Goal: Task Accomplishment & Management: Use online tool/utility

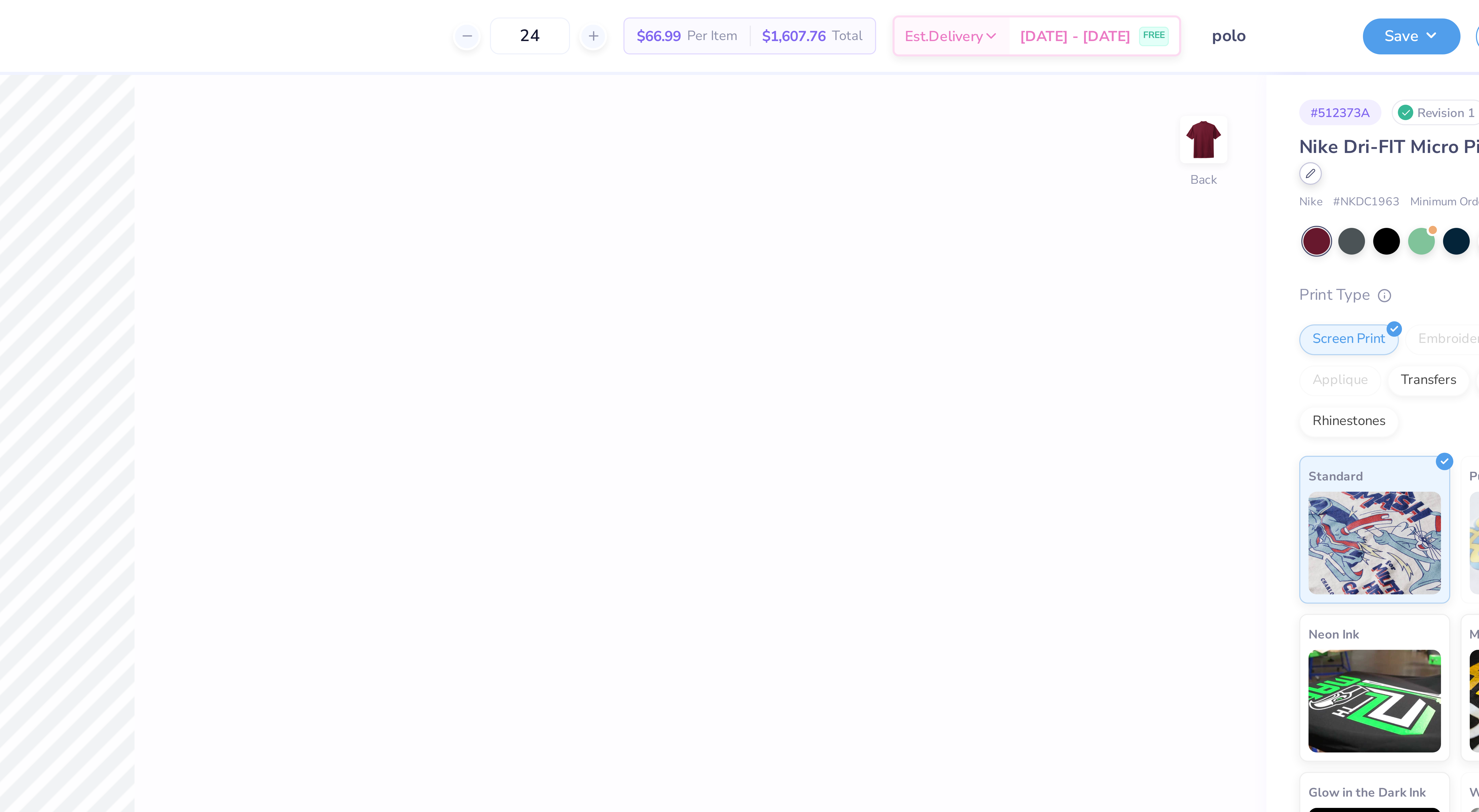
click at [1394, 45] on div at bounding box center [1394, 44] width 6 height 6
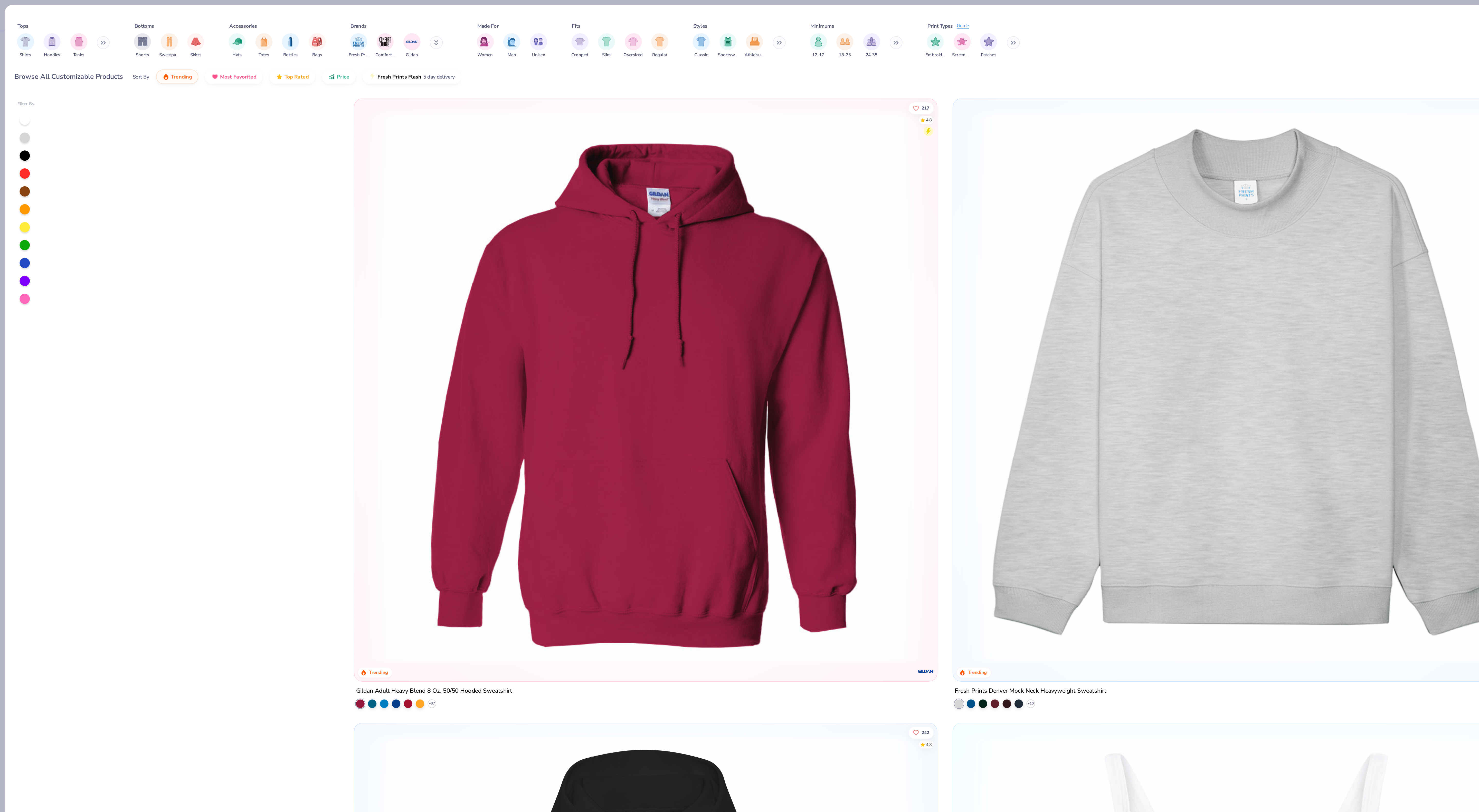
click at [61, 25] on button at bounding box center [62, 25] width 7 height 7
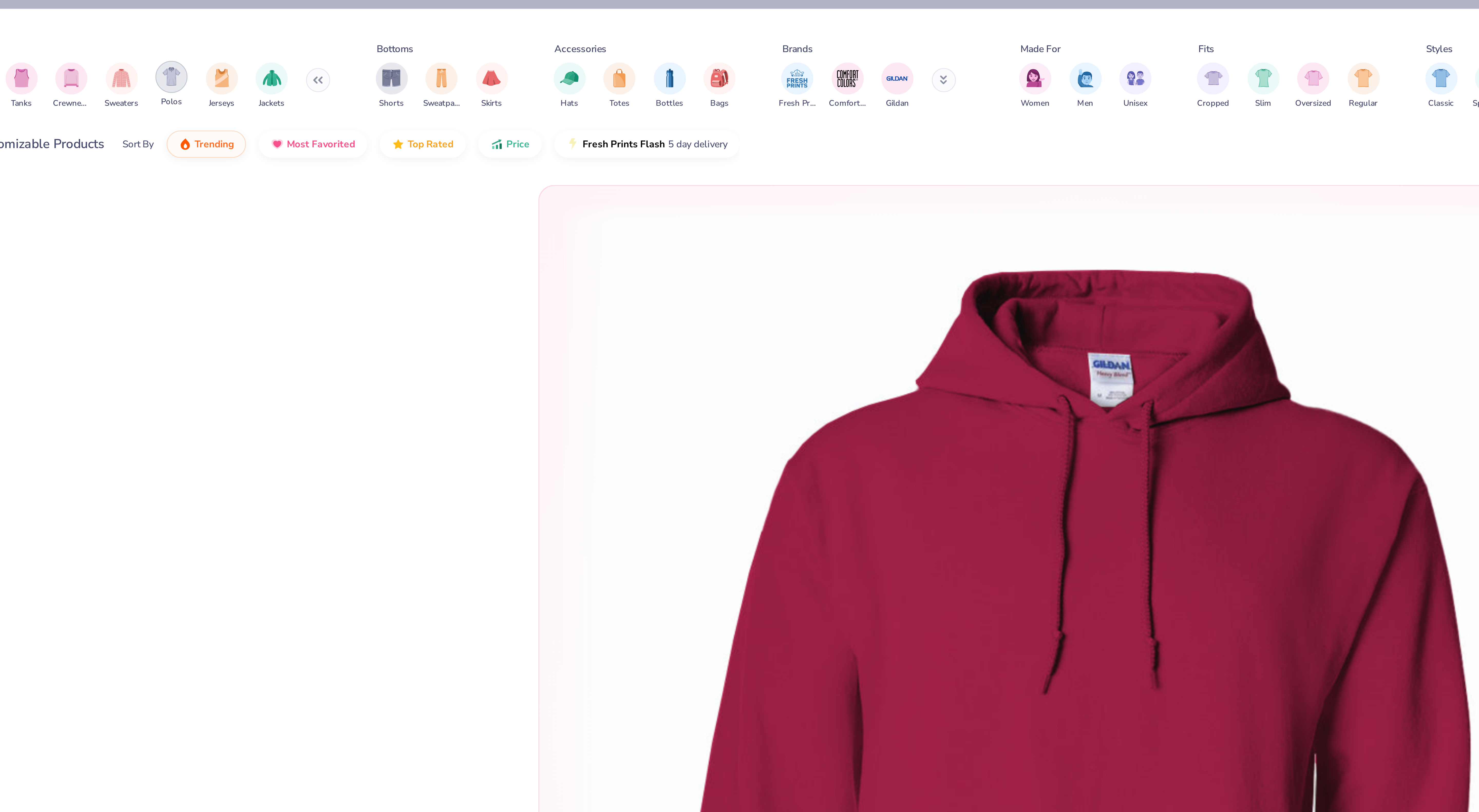
click at [98, 24] on img "filter for Polos" at bounding box center [95, 25] width 6 height 6
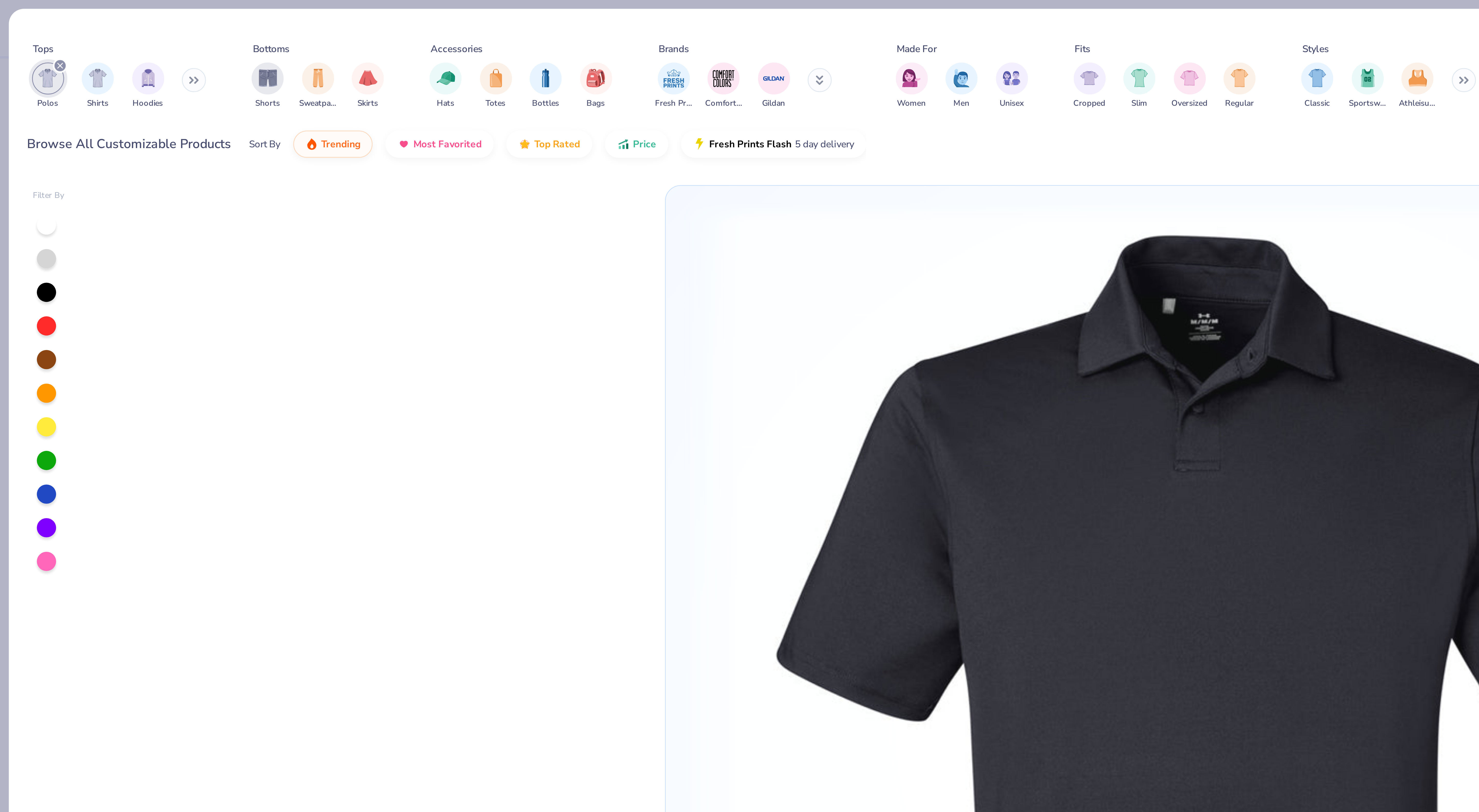
click at [66, 27] on div "Polos Shirts Hoodies" at bounding box center [38, 27] width 59 height 19
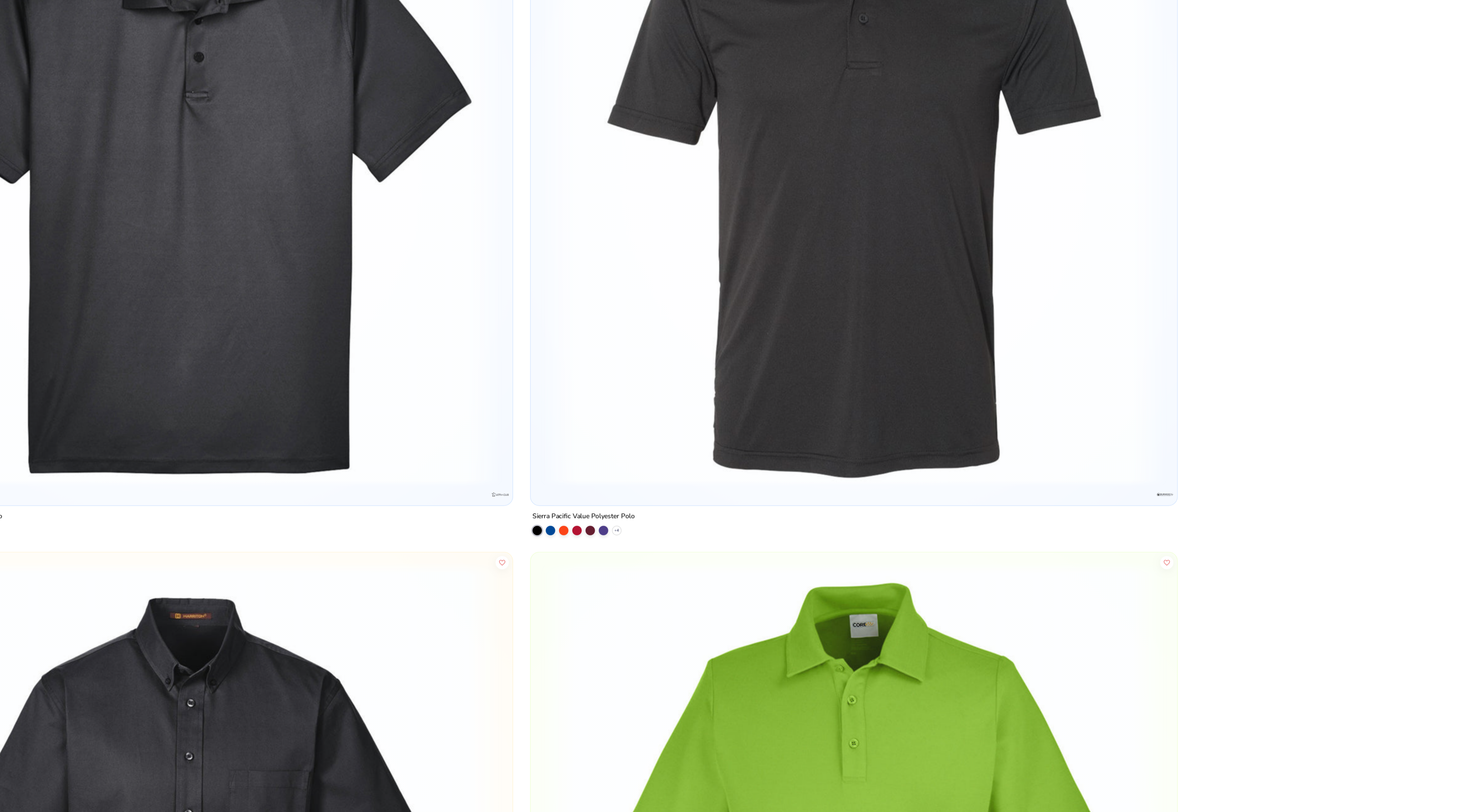
scroll to position [1797, 0]
click at [1058, 340] on img at bounding box center [1109, 314] width 340 height 335
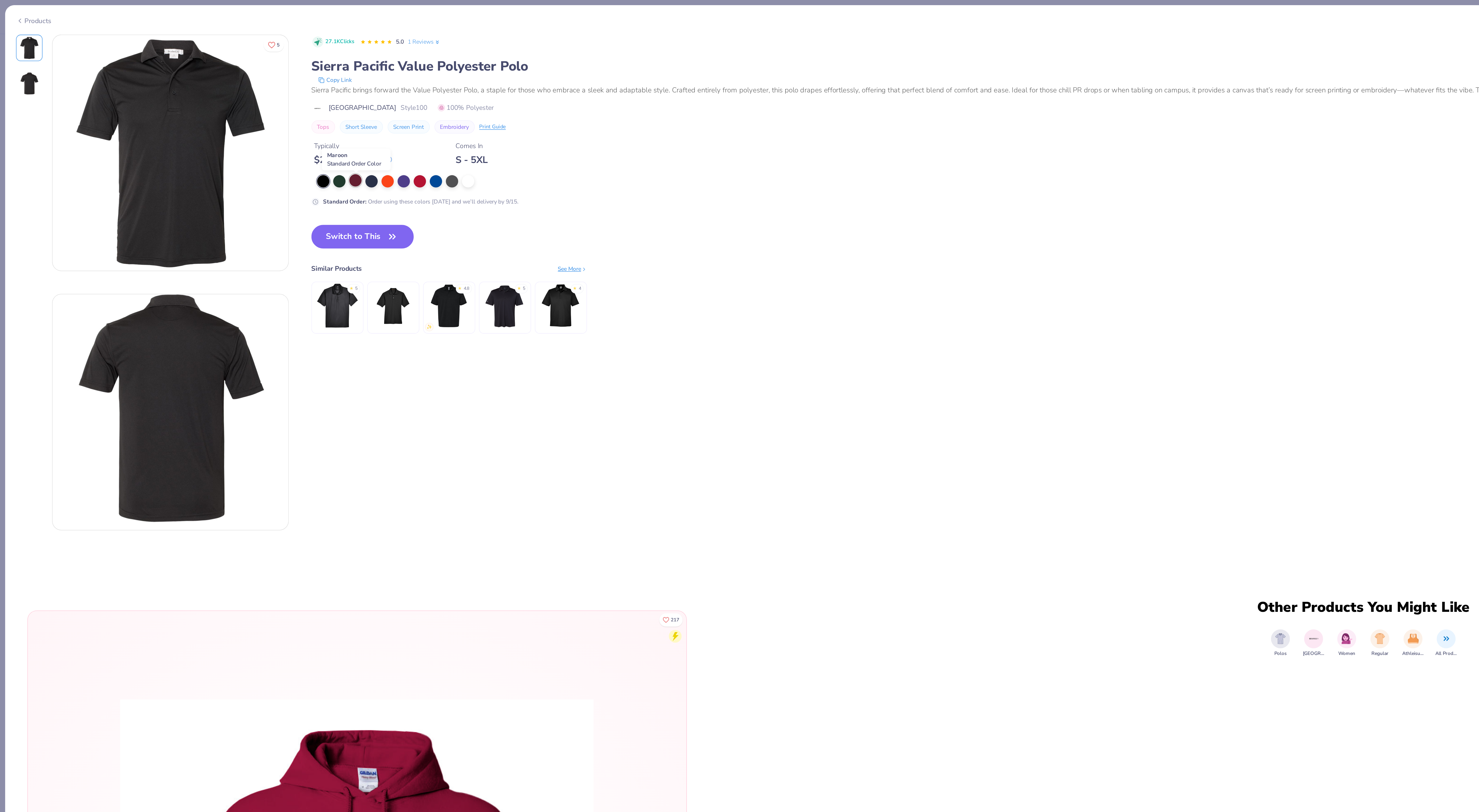
click at [193, 100] on div at bounding box center [193, 98] width 7 height 7
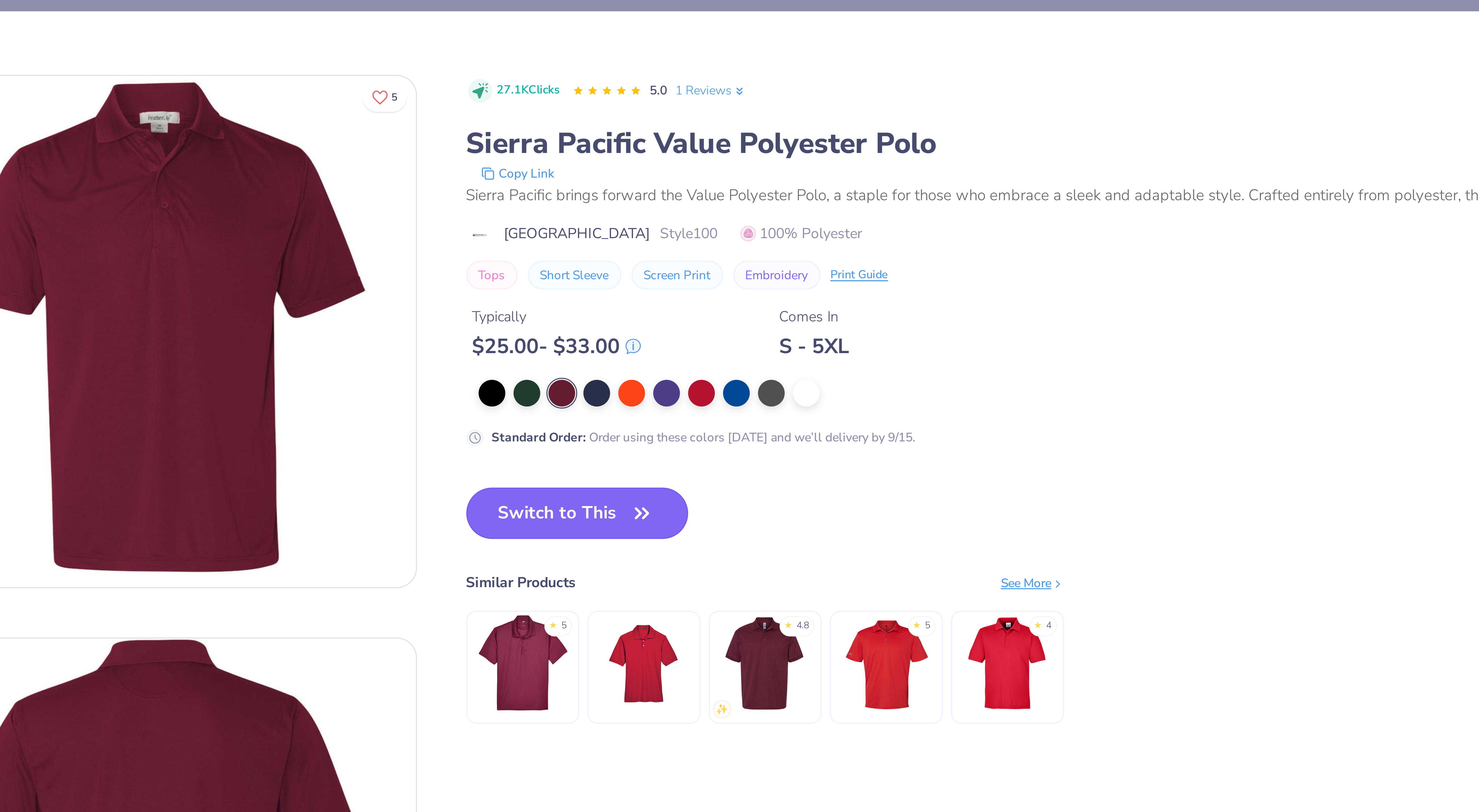
click at [189, 128] on button "Switch to This" at bounding box center [196, 128] width 56 height 13
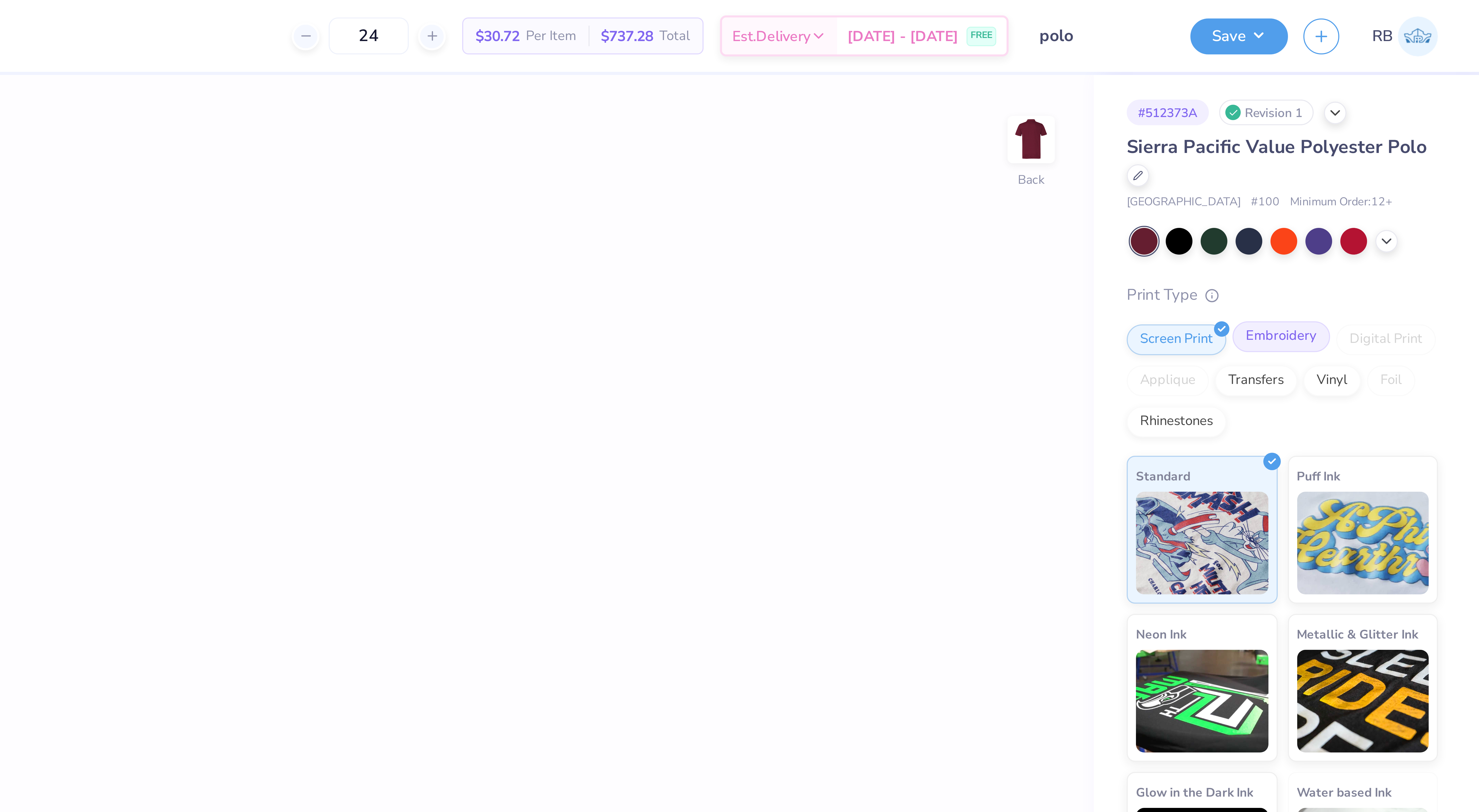
click at [1428, 83] on div "Embroidery" at bounding box center [1430, 84] width 24 height 7
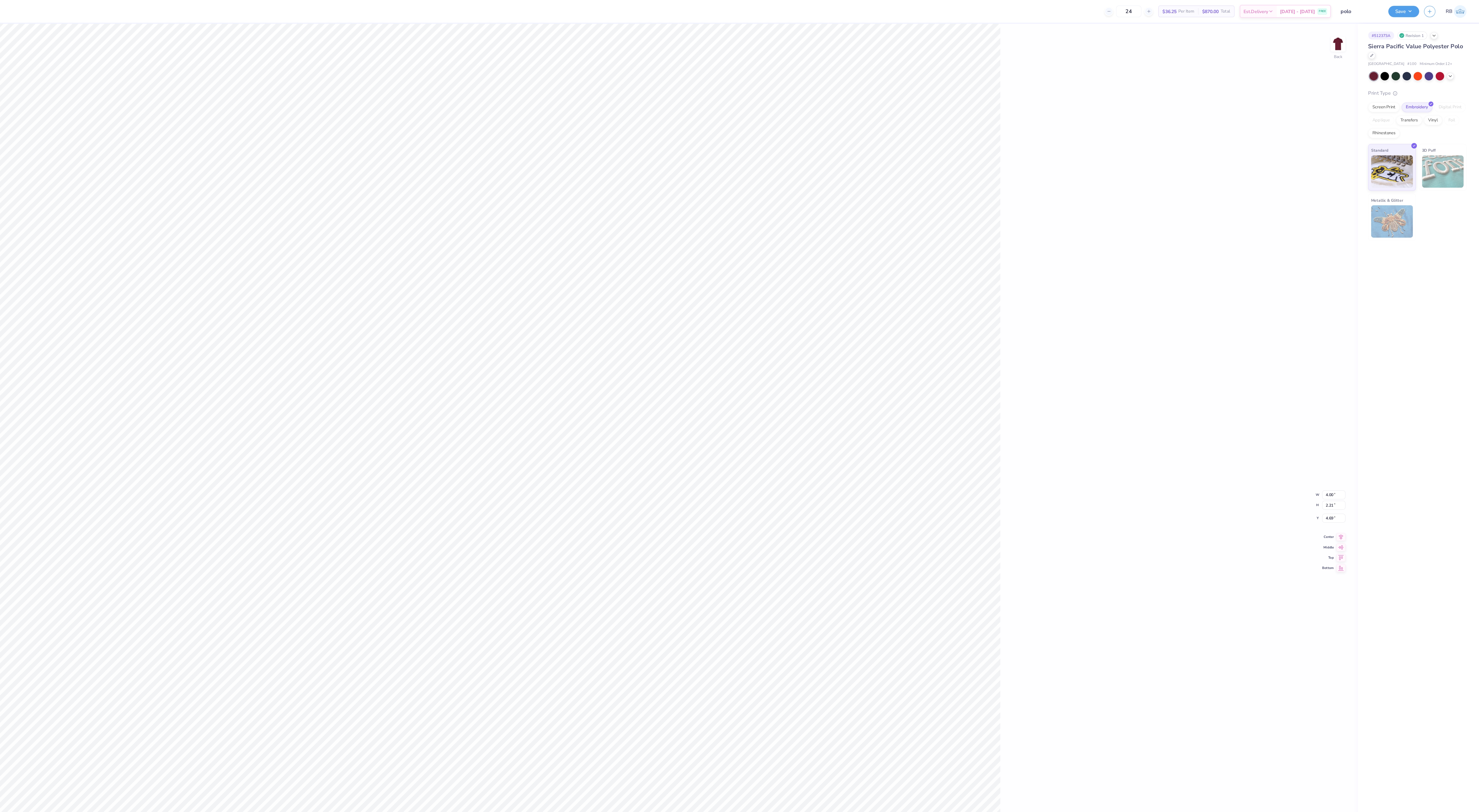
type input "4.69"
click at [1110, 303] on div "100 % Back W 4.00 4.00 " H 2.21 2.21 " Y 4.69 4.69 " Center Middle Top Bottom" at bounding box center [703, 415] width 1360 height 793
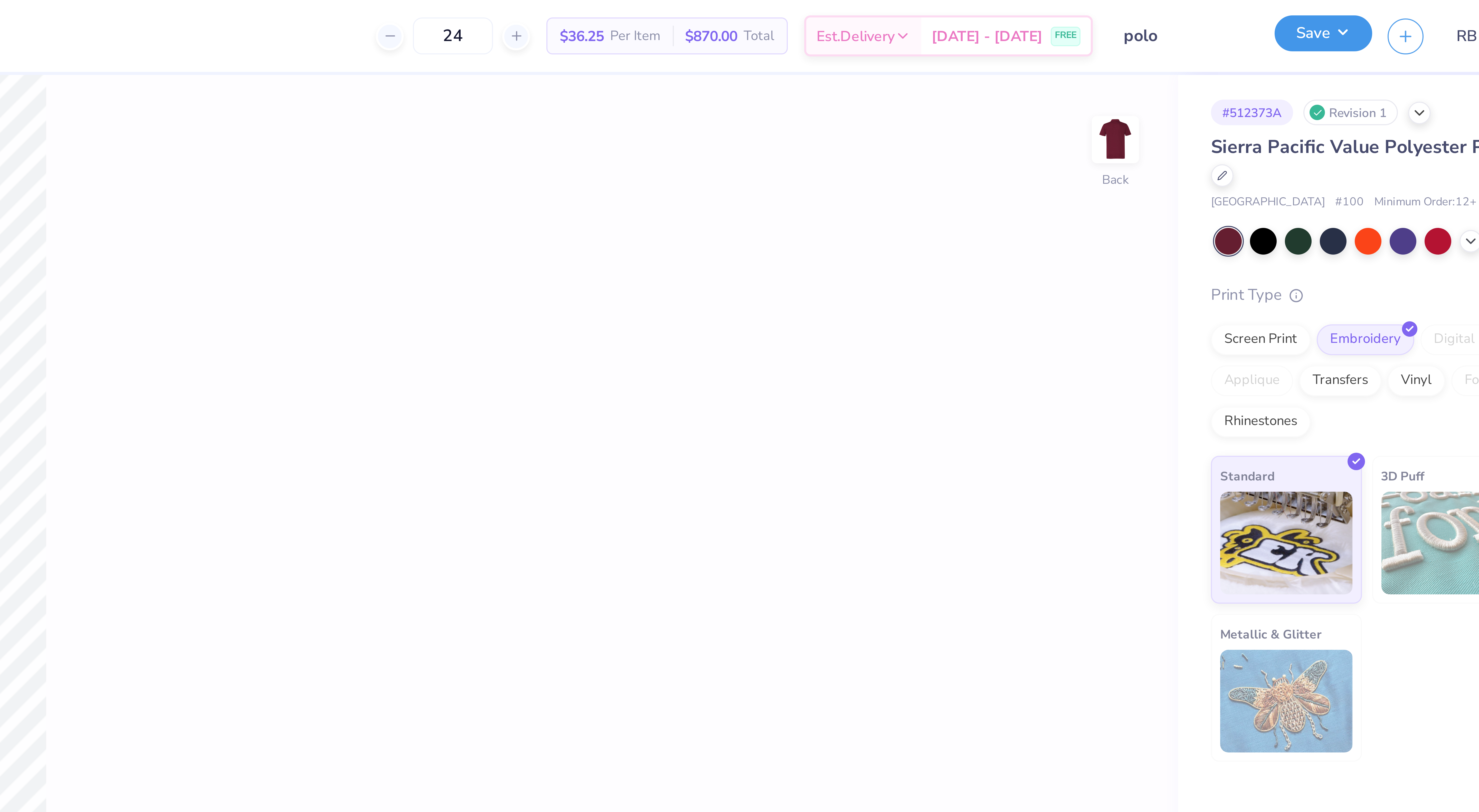
click at [1423, 5] on button "Save" at bounding box center [1419, 9] width 24 height 9
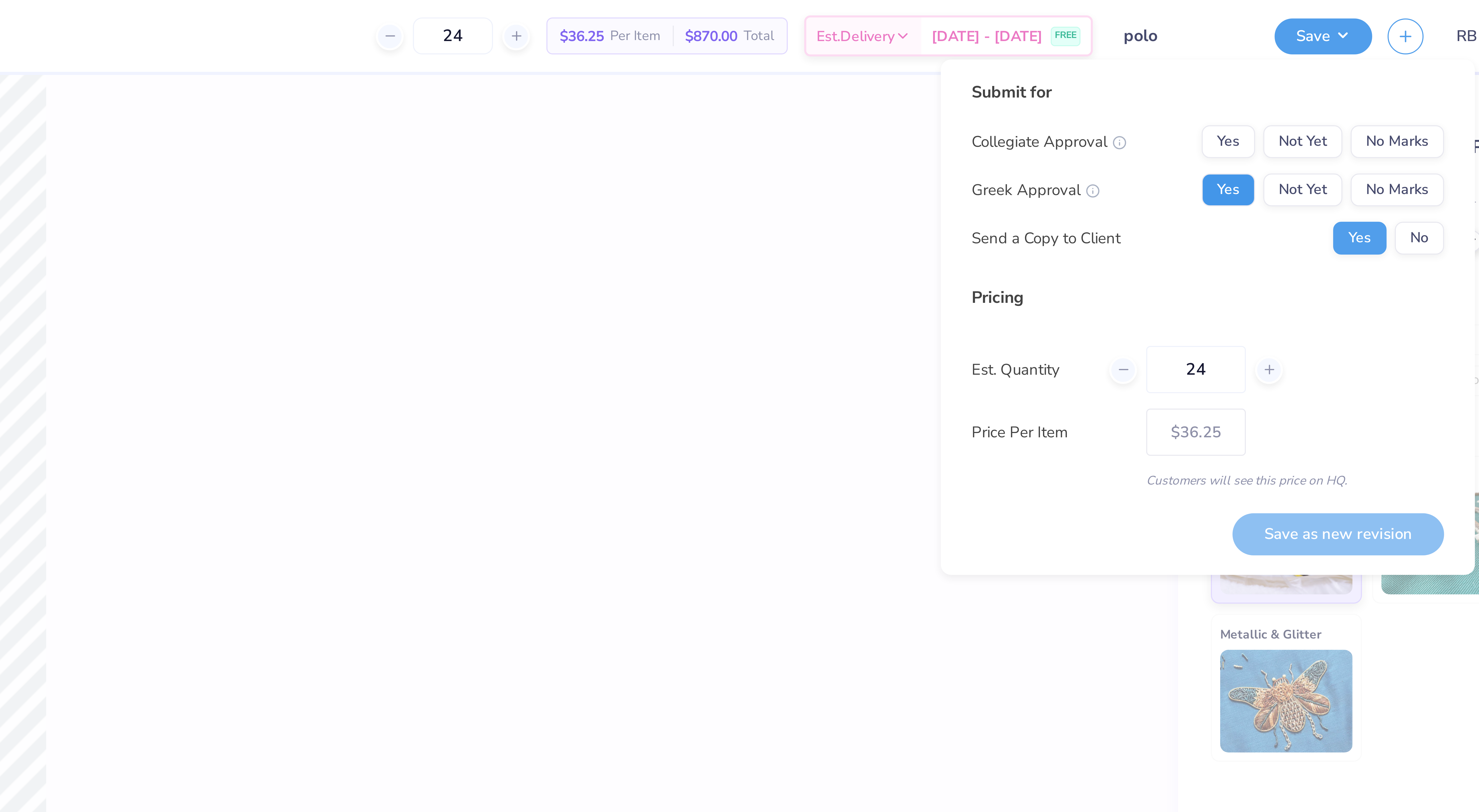
click at [1392, 46] on button "Yes" at bounding box center [1395, 48] width 13 height 8
click at [1394, 38] on button "Yes" at bounding box center [1395, 36] width 13 height 8
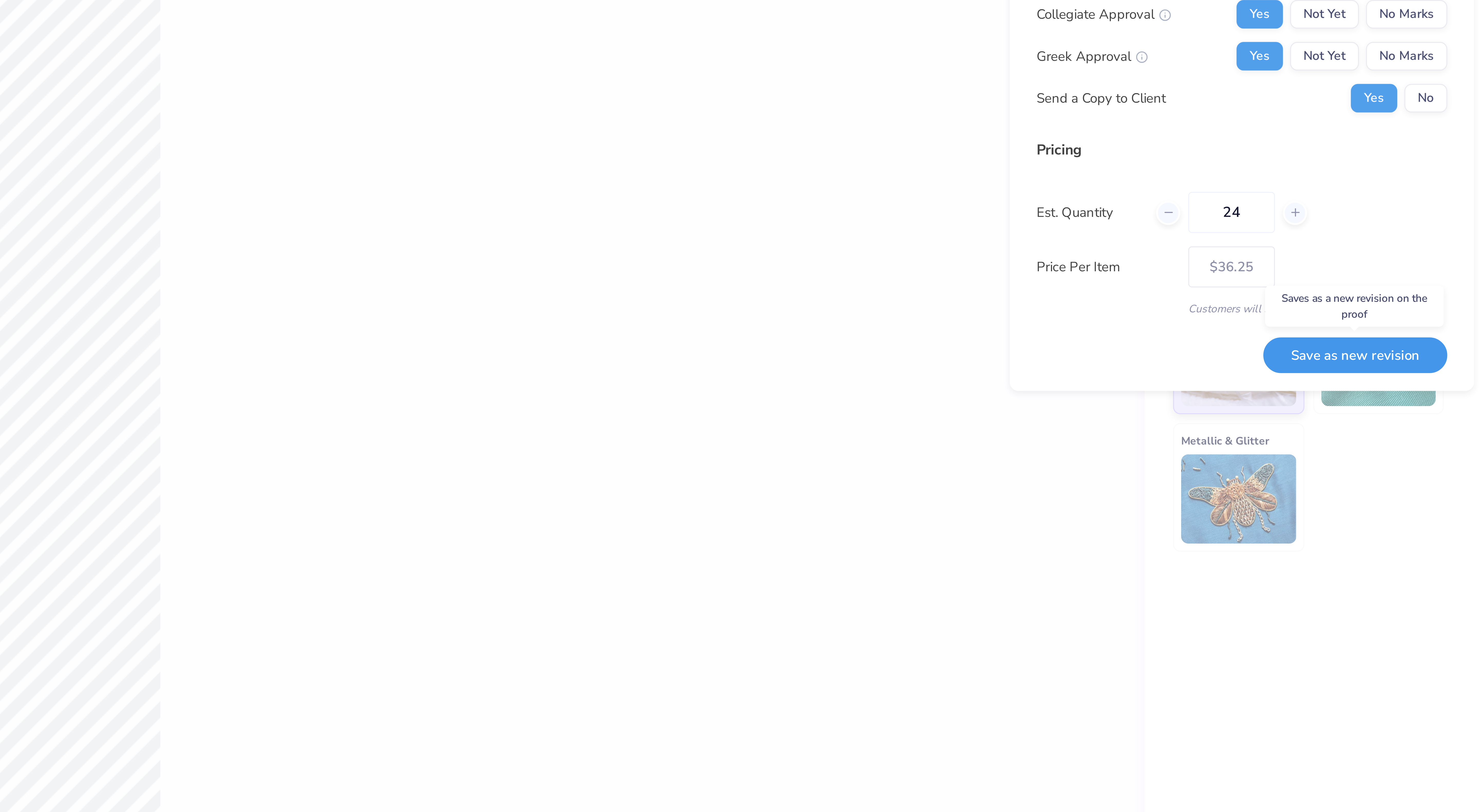
click at [1436, 134] on button "Save as new revision" at bounding box center [1443, 134] width 53 height 10
type input "$36.25"
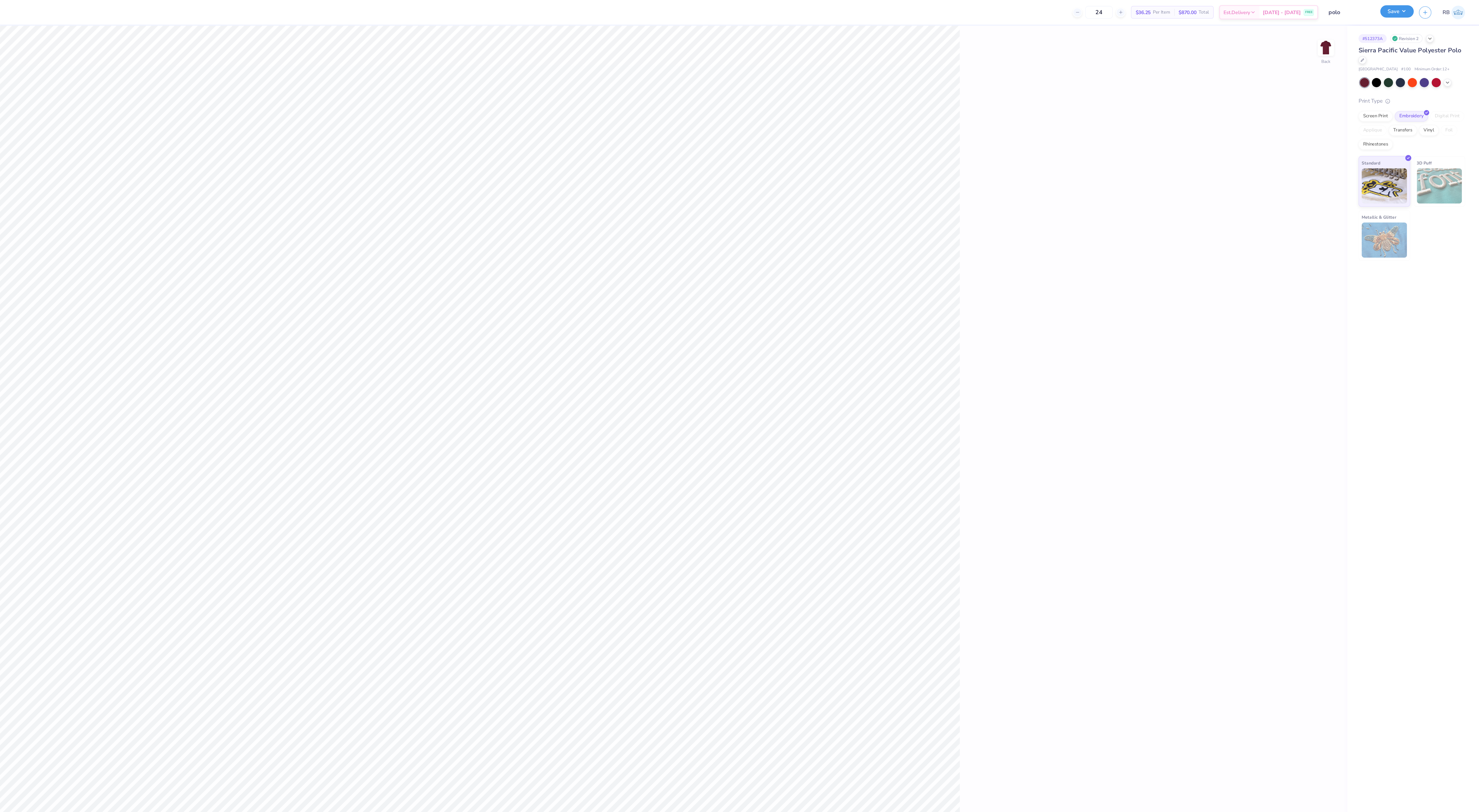
click at [1415, 6] on button "Save" at bounding box center [1419, 9] width 24 height 9
click at [1415, 45] on button "Yes" at bounding box center [1415, 48] width 13 height 8
click at [1415, 34] on button "Yes" at bounding box center [1415, 36] width 13 height 8
click at [1449, 126] on div "Save as new revision" at bounding box center [1443, 130] width 53 height 16
click at [1157, 201] on div "100 % Back" at bounding box center [703, 415] width 1360 height 793
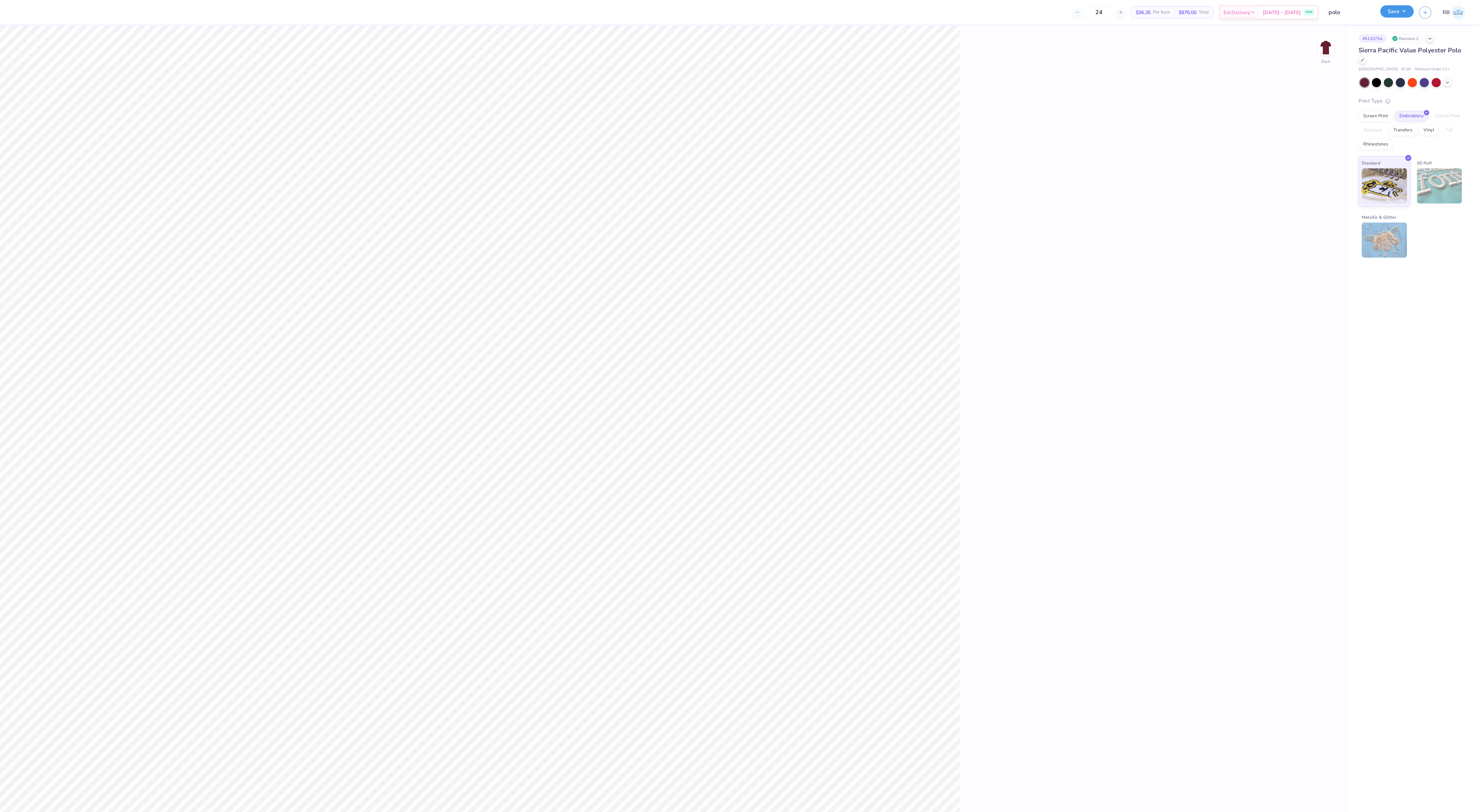
click at [1419, 5] on button "Save" at bounding box center [1419, 9] width 24 height 9
click at [1440, 132] on button "Save as new revision" at bounding box center [1443, 134] width 53 height 10
type input "$36.25"
click at [1393, 42] on icon at bounding box center [1393, 43] width 2 height 2
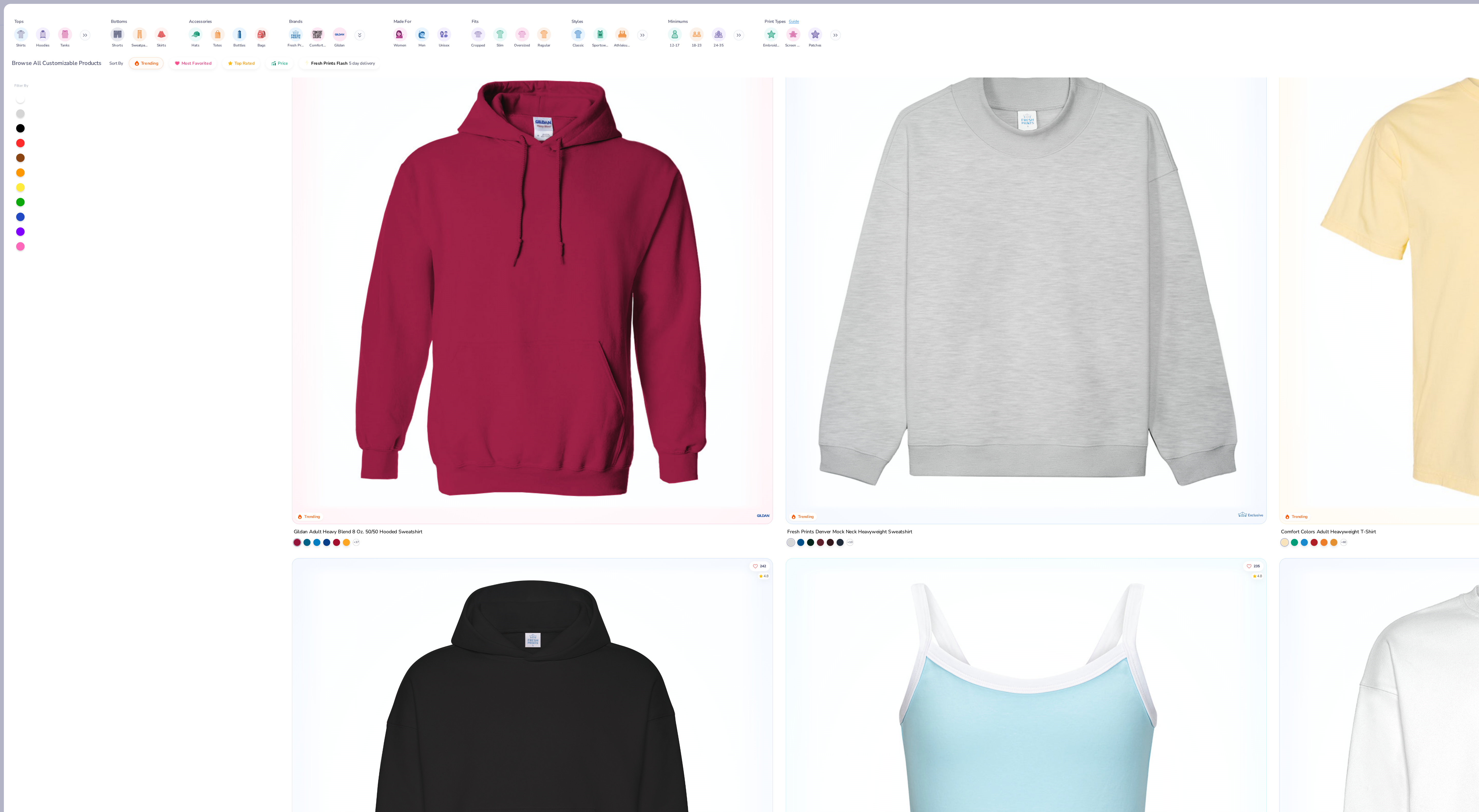
click at [64, 26] on icon at bounding box center [62, 25] width 3 height 2
click at [95, 25] on img "filter for Polos" at bounding box center [95, 25] width 6 height 6
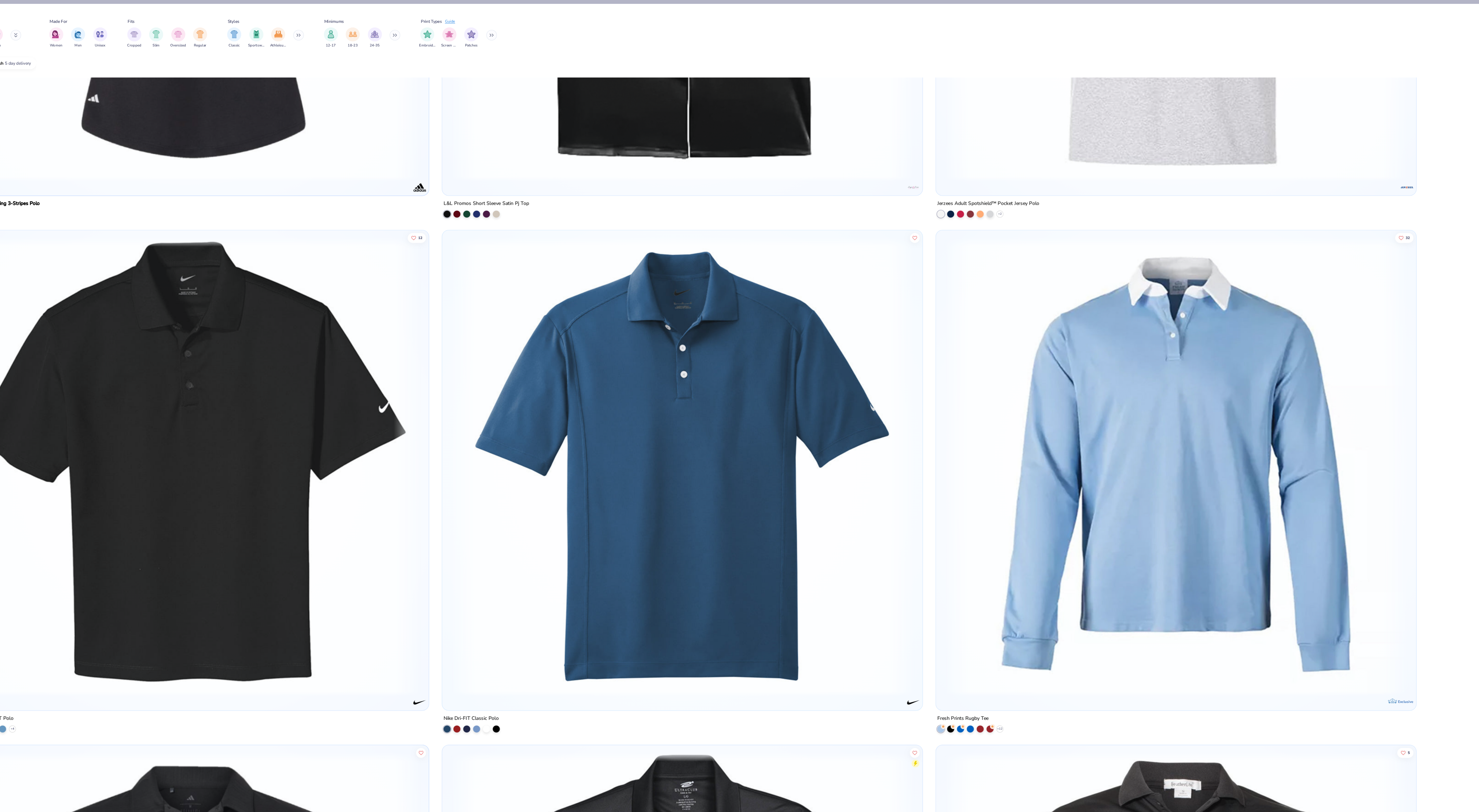
scroll to position [1396, 0]
click at [582, 530] on div at bounding box center [584, 531] width 5 height 5
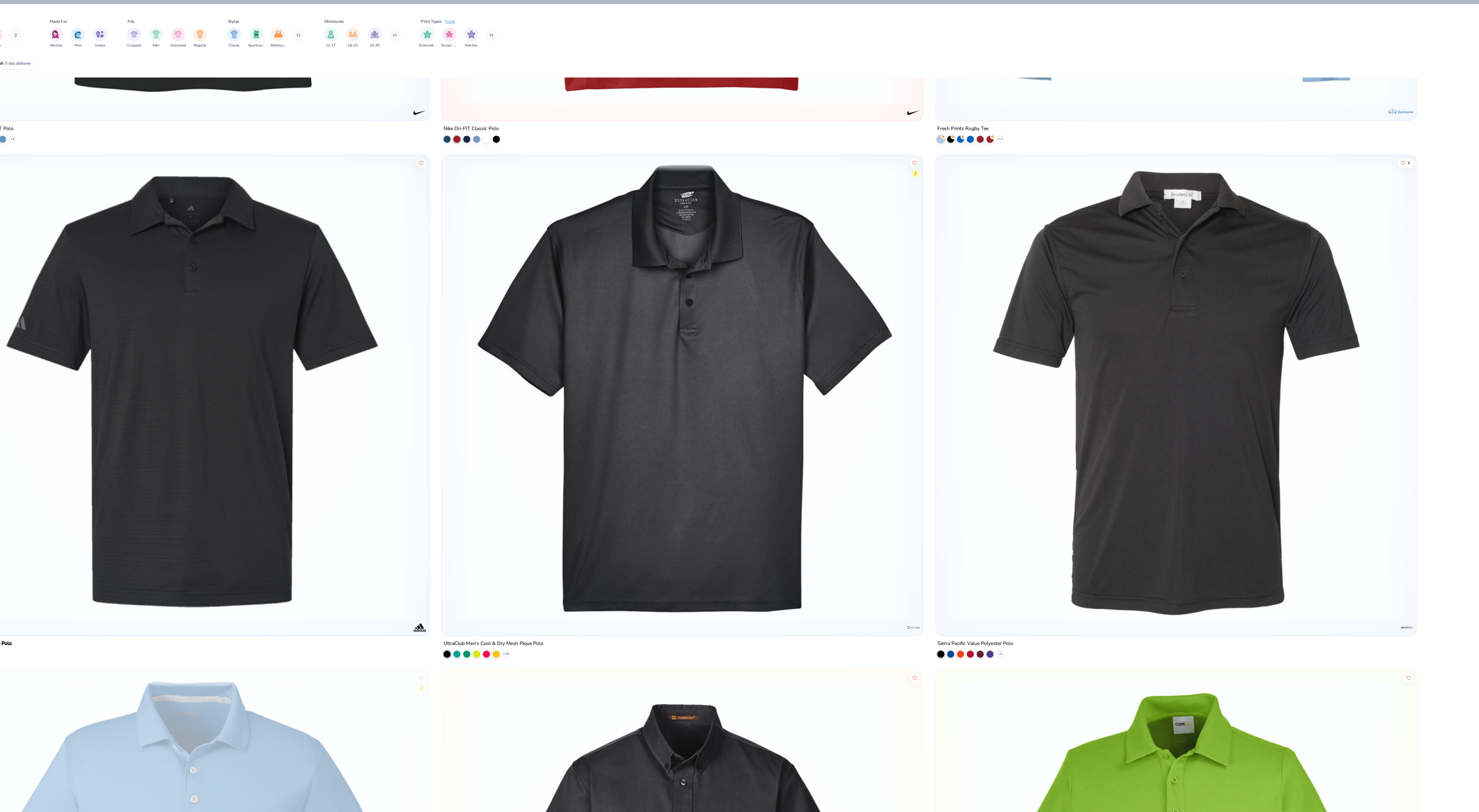
scroll to position [1827, 0]
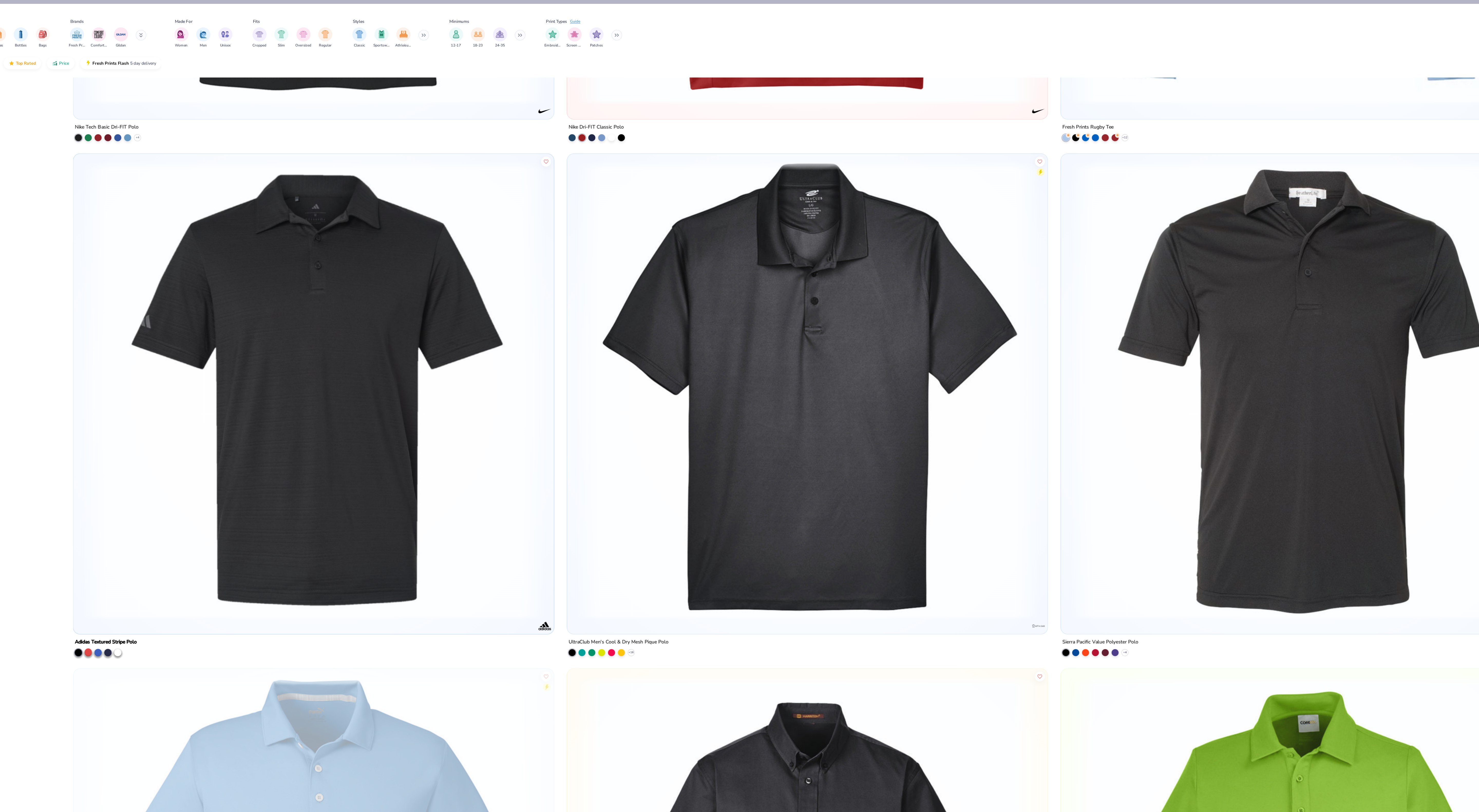
click at [222, 473] on div at bounding box center [224, 476] width 5 height 5
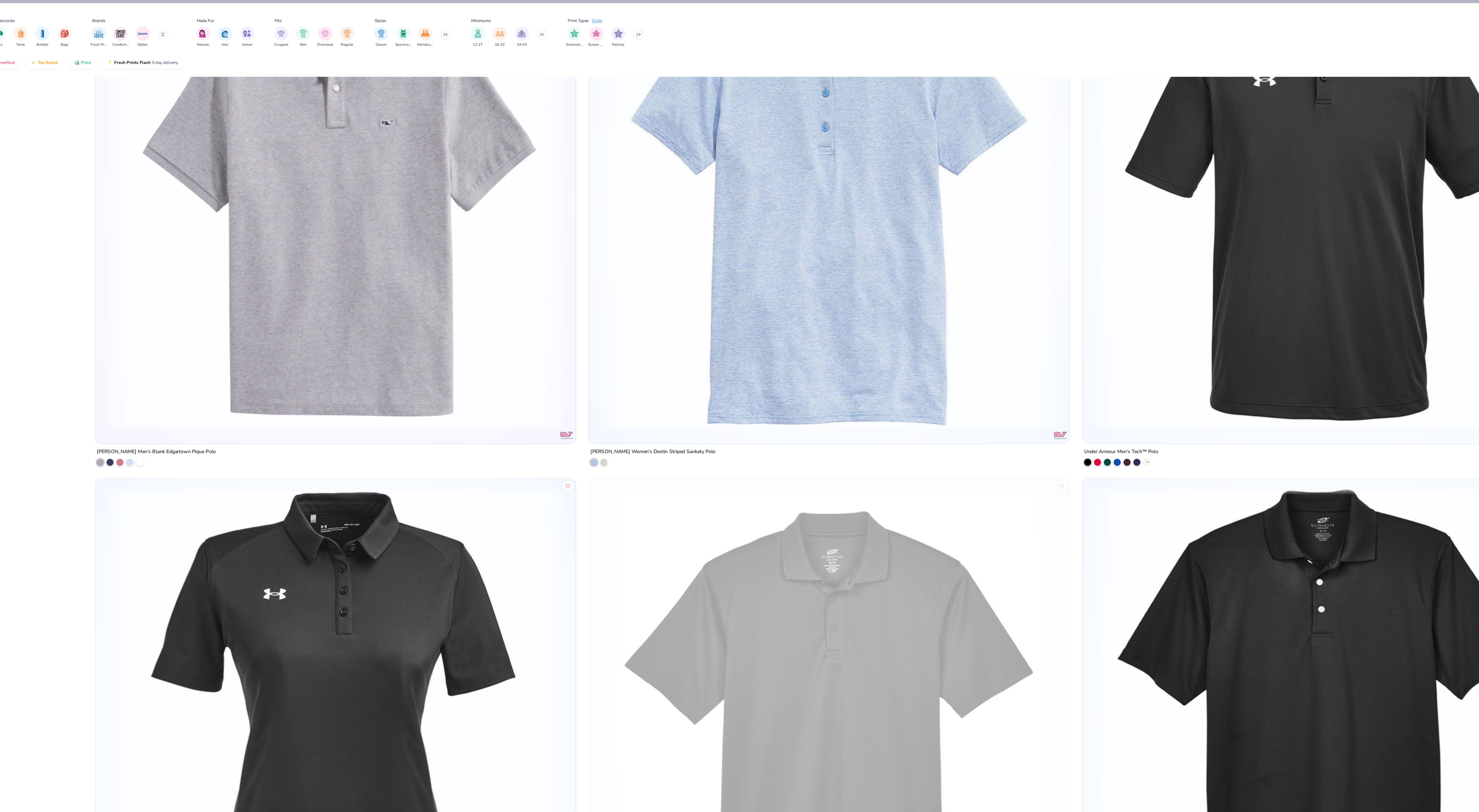
scroll to position [5209, 0]
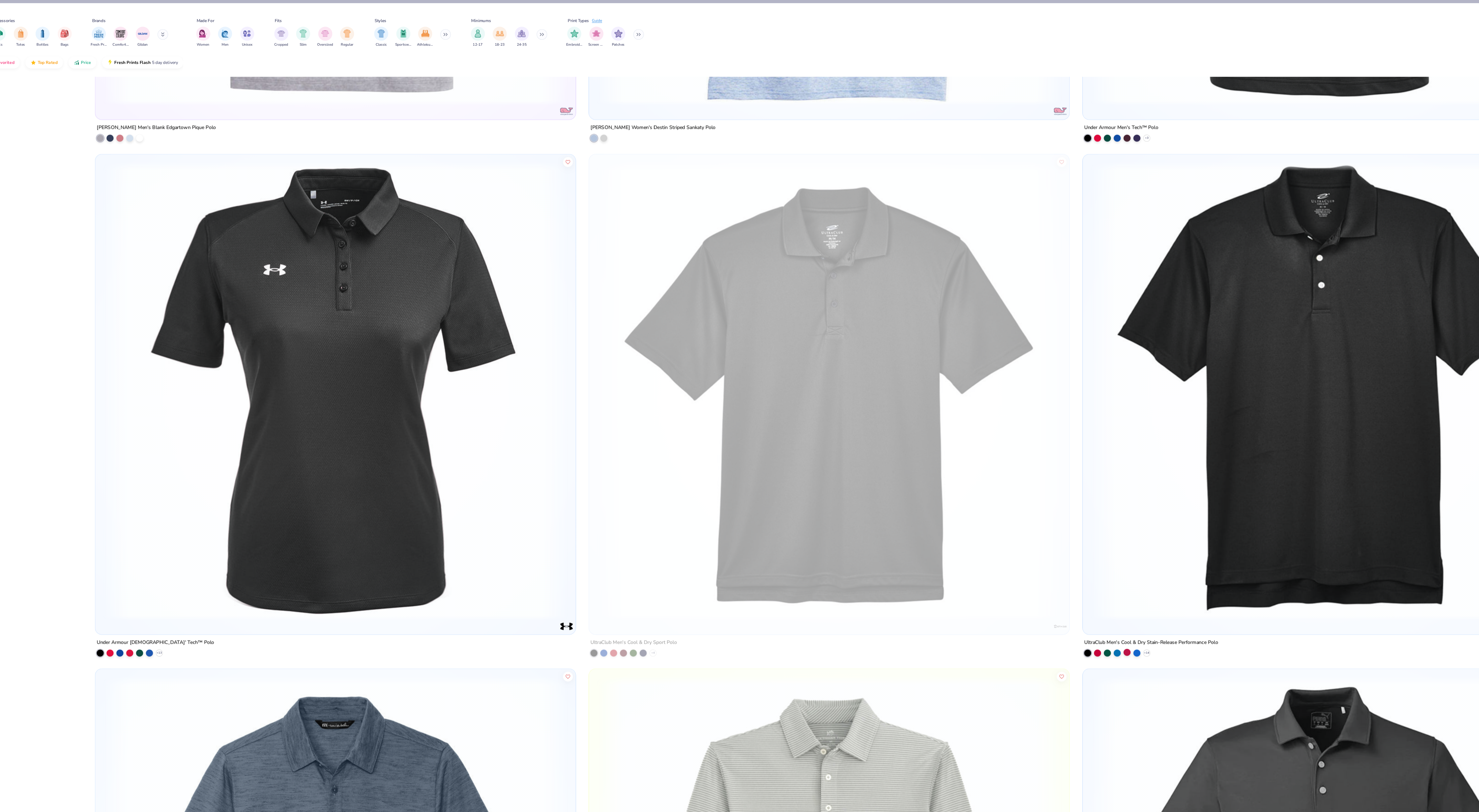
click at [959, 480] on div "UltraClub Men's Cool & Dry Stain-Release Performance Polo + 14" at bounding box center [1110, 296] width 351 height 367
click at [964, 478] on div at bounding box center [966, 476] width 5 height 5
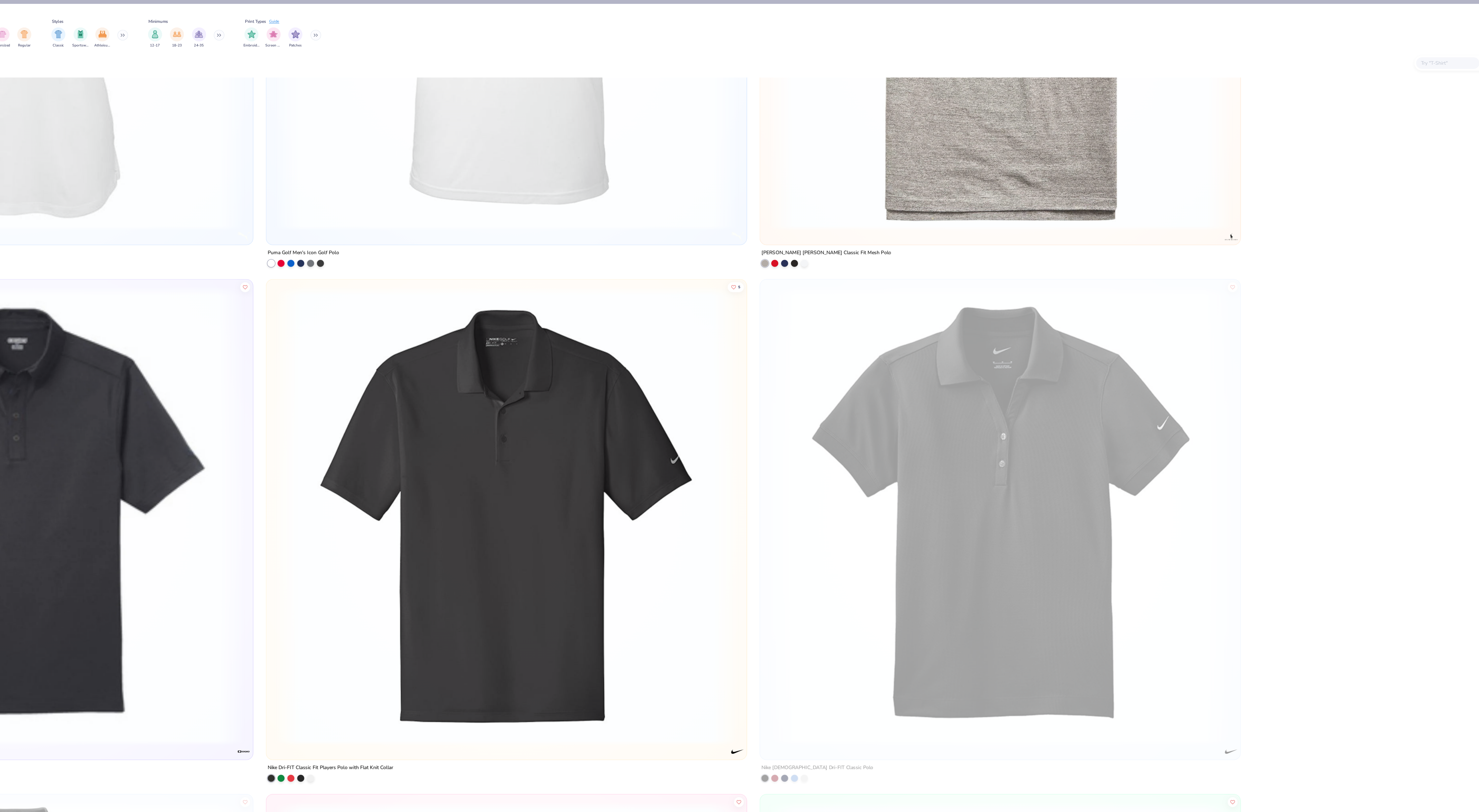
scroll to position [0, 0]
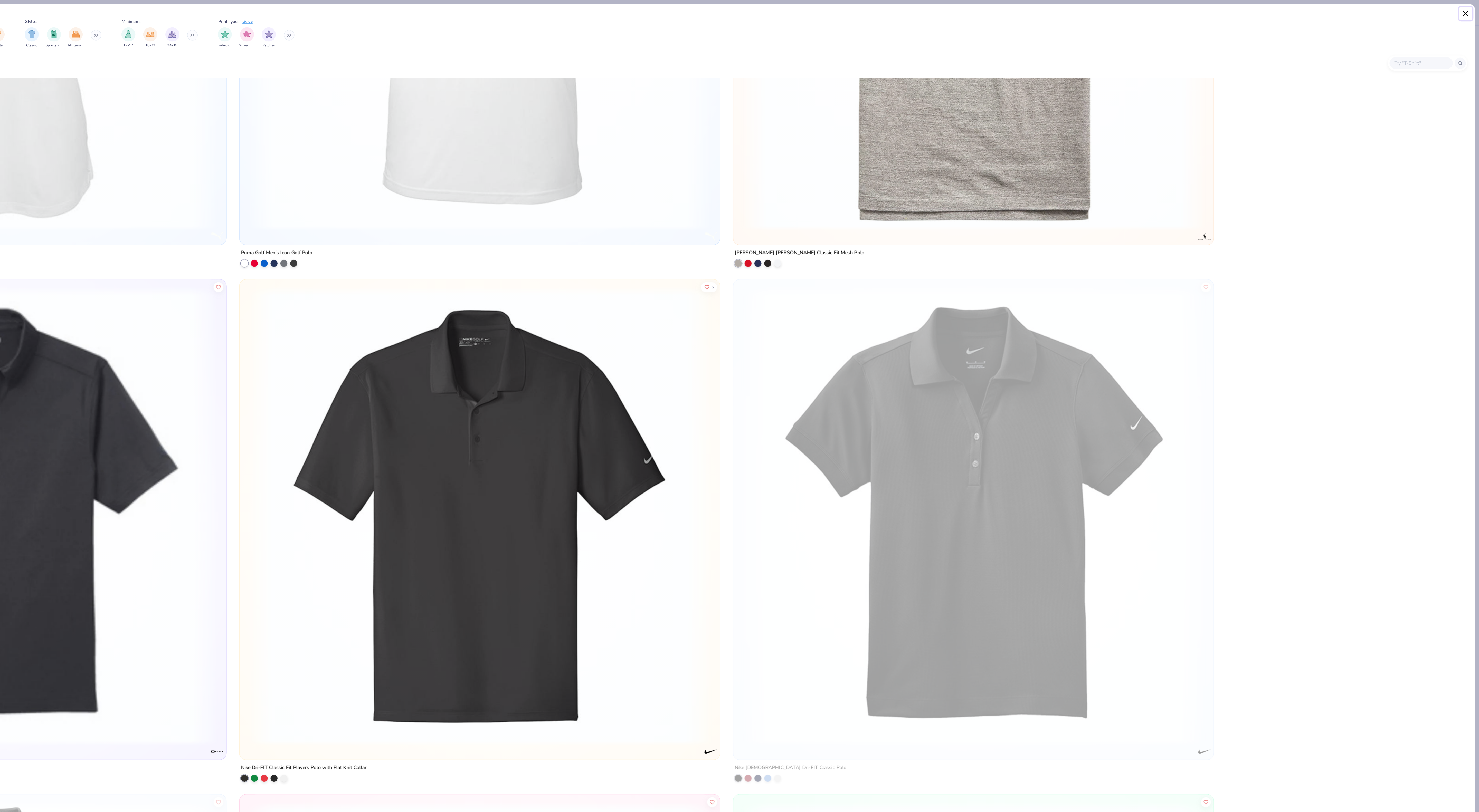
click at [1472, 5] on button "Close" at bounding box center [1469, 10] width 10 height 10
